Goal: Information Seeking & Learning: Check status

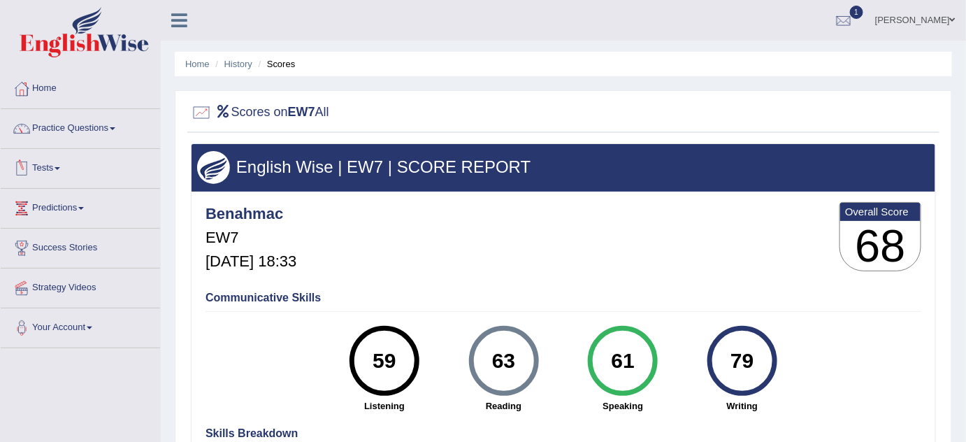
click at [54, 164] on link "Tests" at bounding box center [80, 166] width 159 height 35
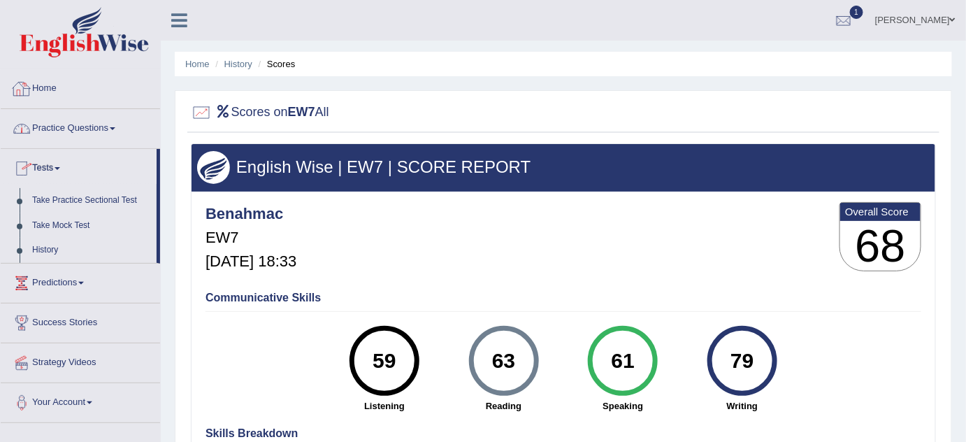
click at [52, 86] on link "Home" at bounding box center [80, 86] width 159 height 35
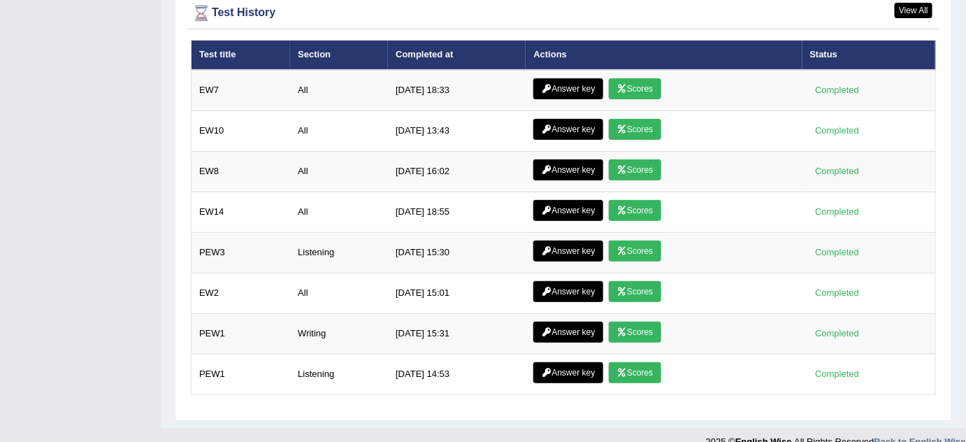
scroll to position [1886, 0]
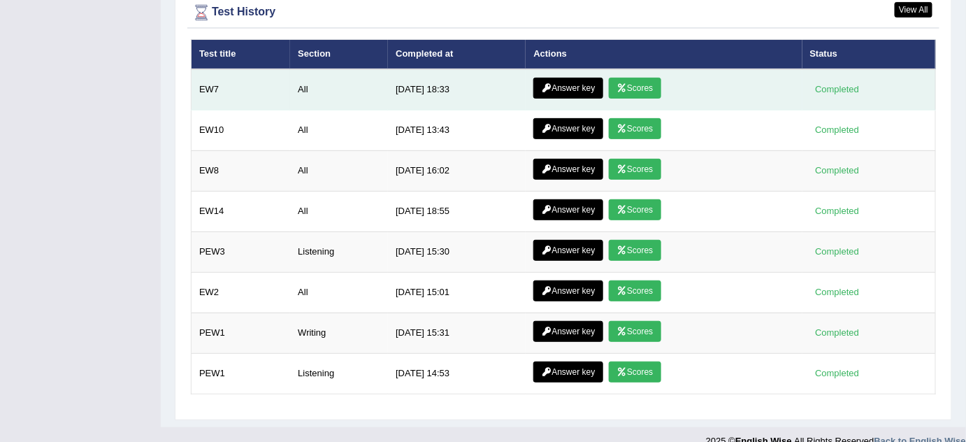
click at [585, 78] on link "Answer key" at bounding box center [567, 88] width 69 height 21
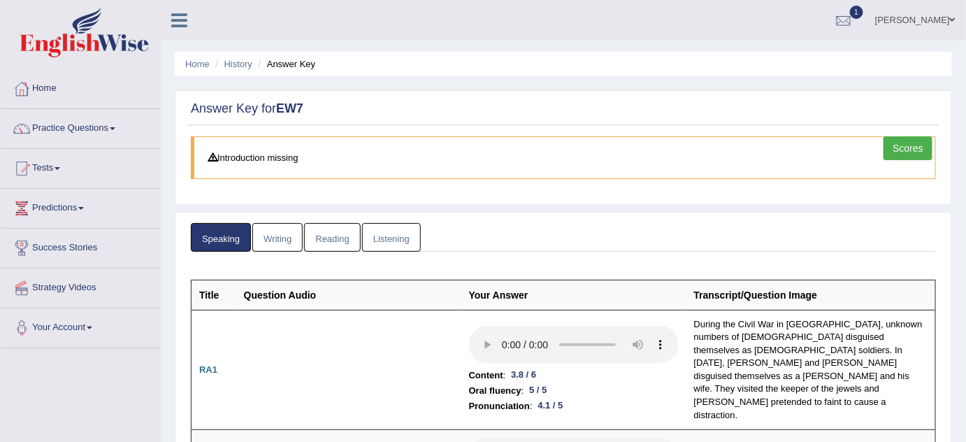
click at [282, 229] on link "Writing" at bounding box center [277, 237] width 50 height 29
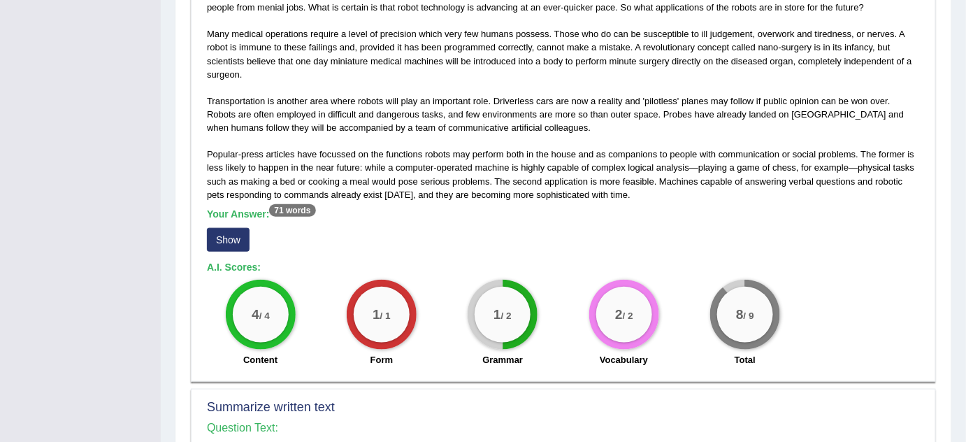
scroll to position [359, 0]
click at [236, 232] on button "Show" at bounding box center [228, 241] width 43 height 24
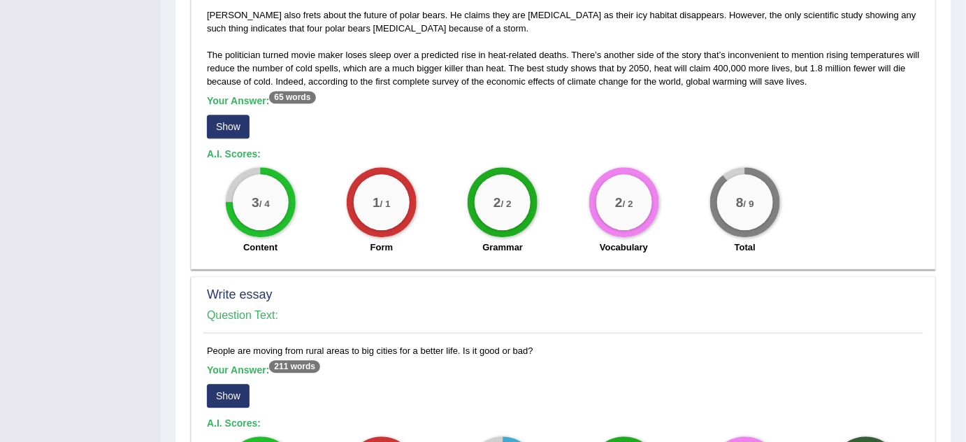
scroll to position [1008, 0]
click at [215, 120] on button "Show" at bounding box center [228, 127] width 43 height 24
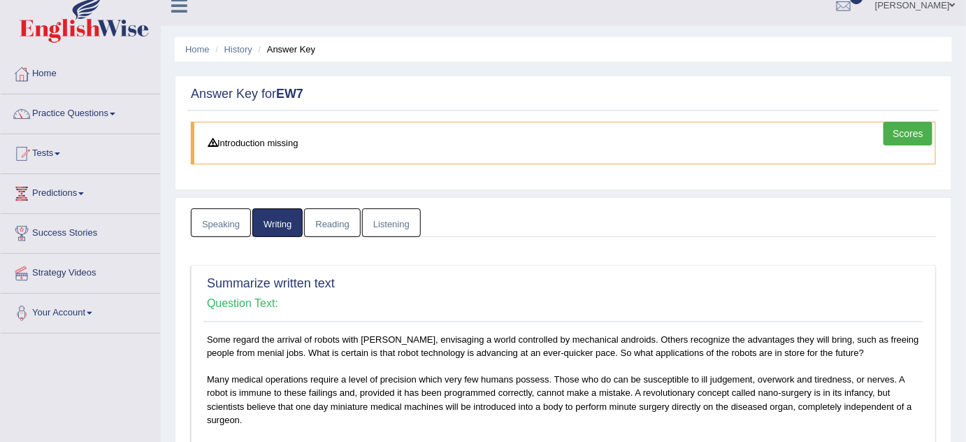
scroll to position [0, 0]
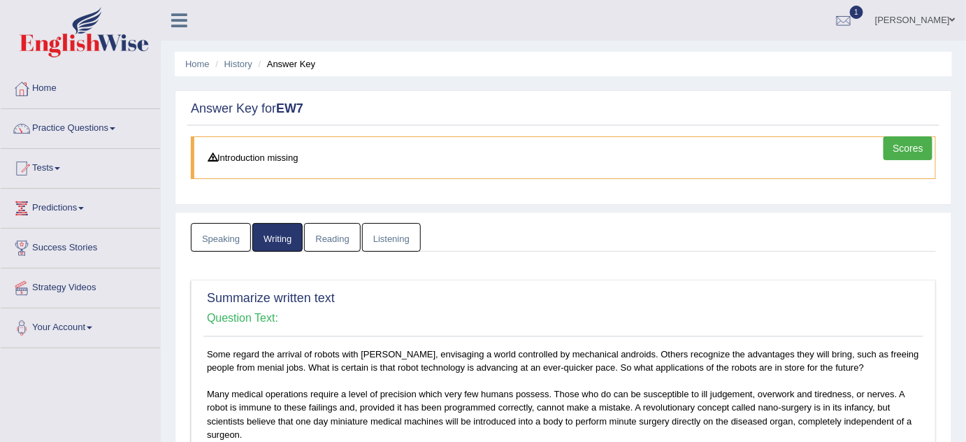
click at [338, 232] on link "Reading" at bounding box center [332, 237] width 56 height 29
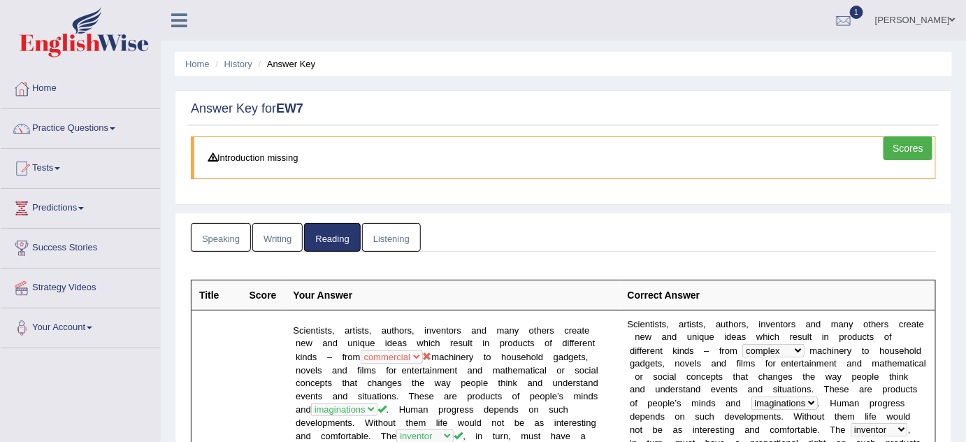
click at [384, 236] on link "Listening" at bounding box center [391, 237] width 59 height 29
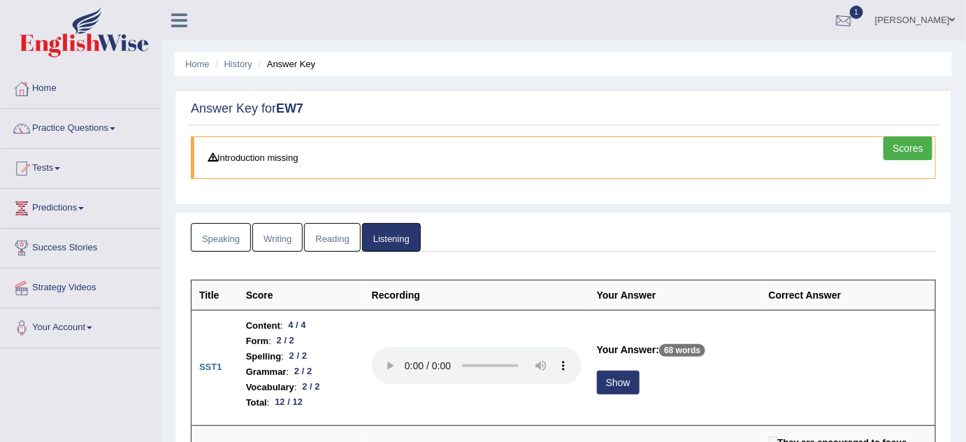
click at [854, 15] on div at bounding box center [843, 20] width 21 height 21
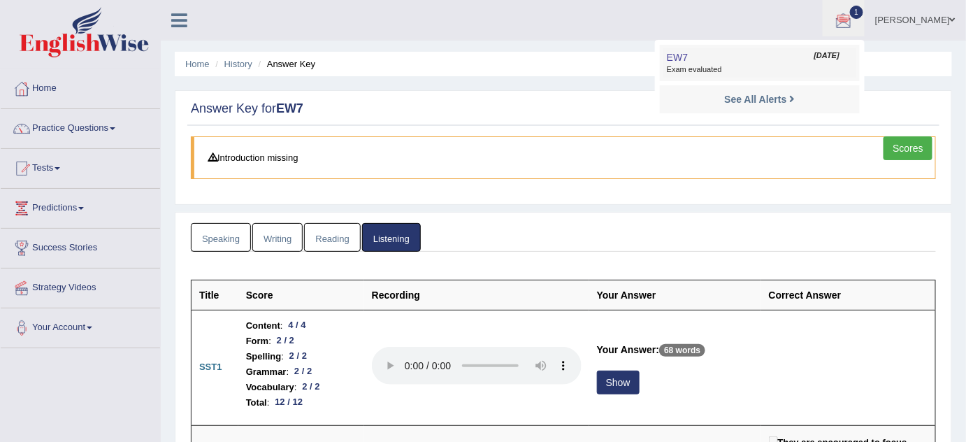
click at [768, 66] on span "Exam evaluated" at bounding box center [760, 69] width 186 height 11
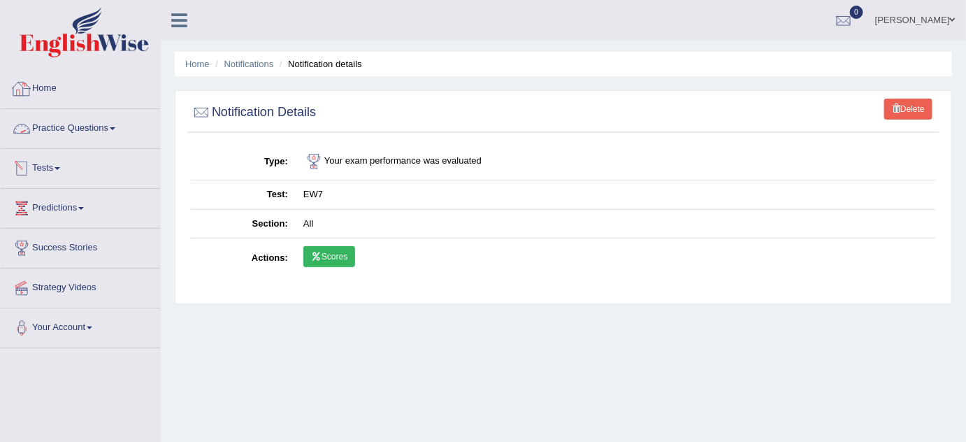
click at [54, 91] on link "Home" at bounding box center [80, 86] width 159 height 35
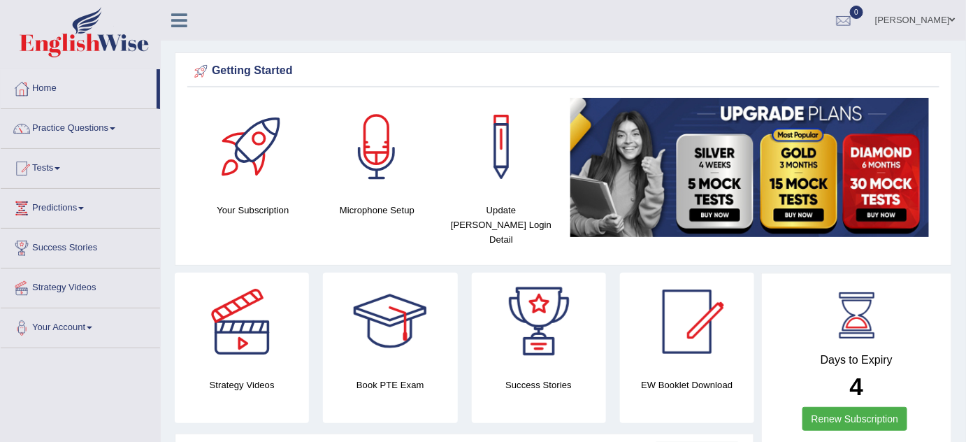
click at [954, 14] on link "[PERSON_NAME]" at bounding box center [915, 18] width 101 height 36
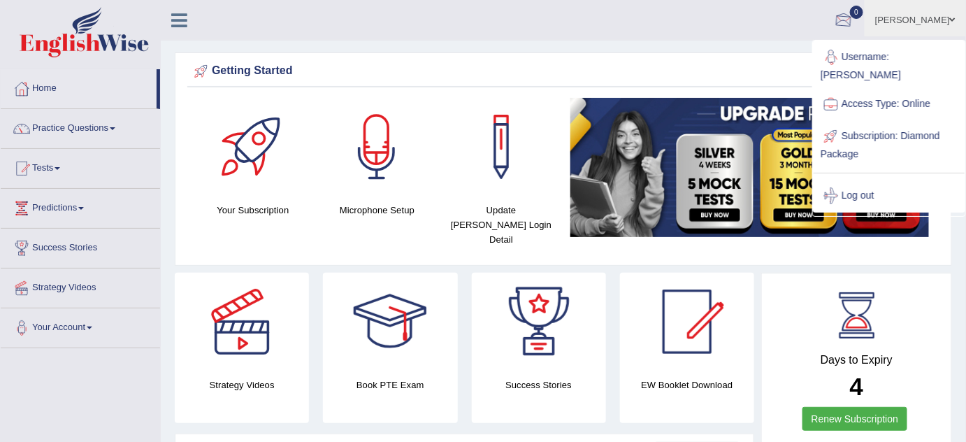
click at [788, 27] on ul "Bernard Machira Toggle navigation Username: benahmac Access Type: Online Subscr…" at bounding box center [685, 20] width 564 height 40
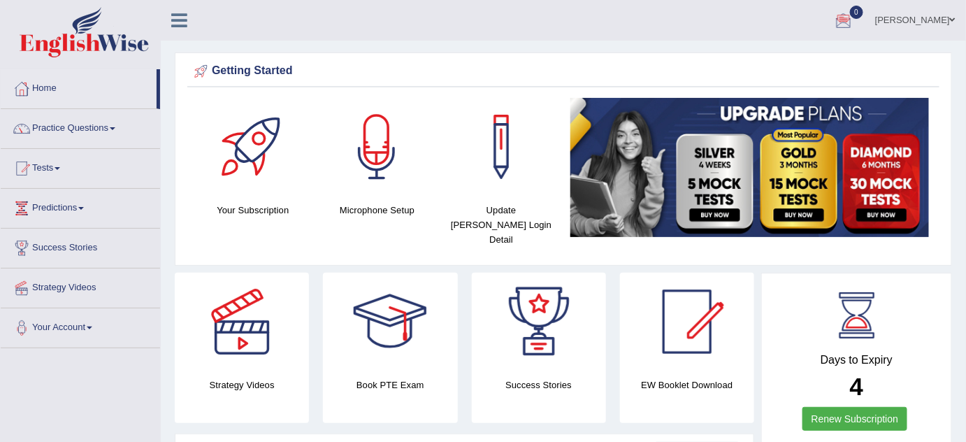
click at [949, 15] on link "[PERSON_NAME]" at bounding box center [915, 18] width 101 height 36
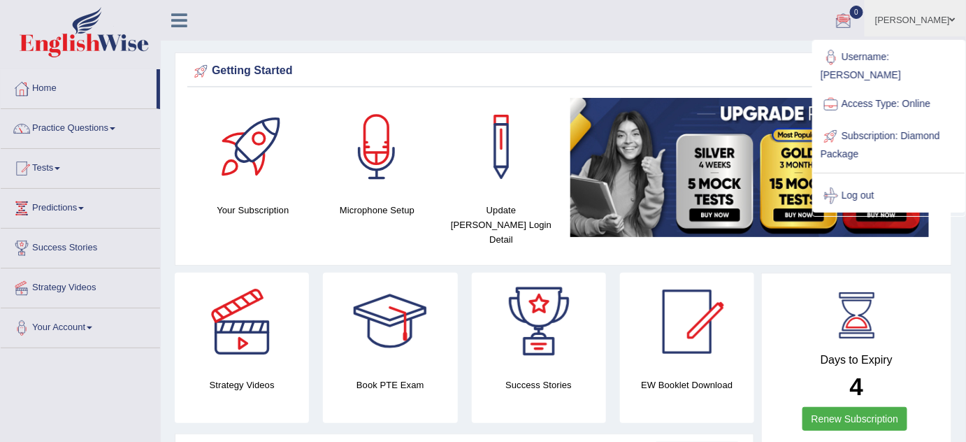
click at [600, 20] on ul "Bernard Machira Toggle navigation Username: benahmac Access Type: Online Subscr…" at bounding box center [685, 20] width 564 height 40
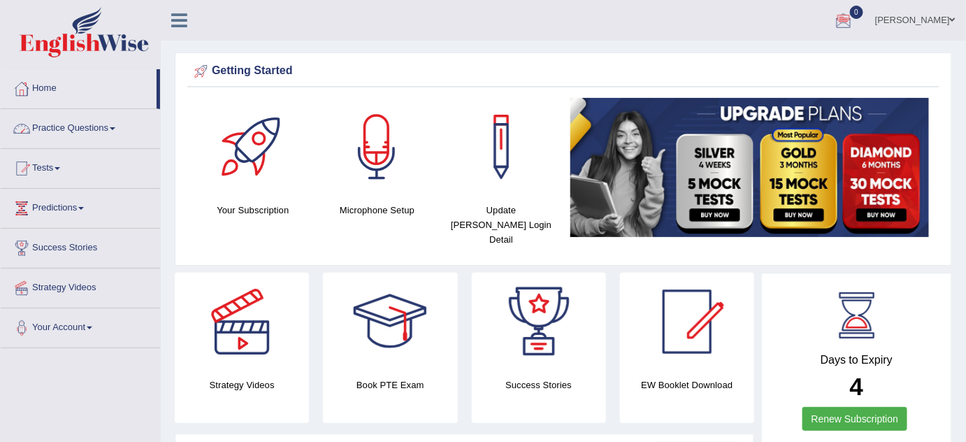
click at [55, 86] on link "Home" at bounding box center [79, 86] width 156 height 35
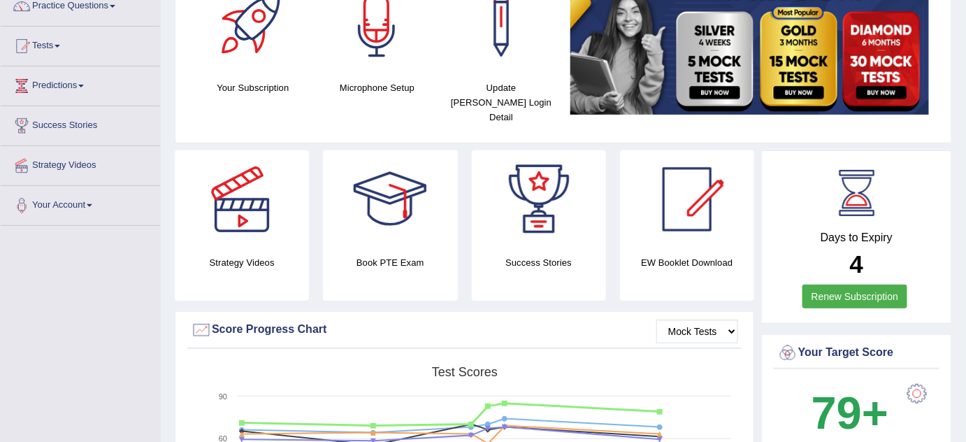
scroll to position [121, 0]
